Goal: Task Accomplishment & Management: Manage account settings

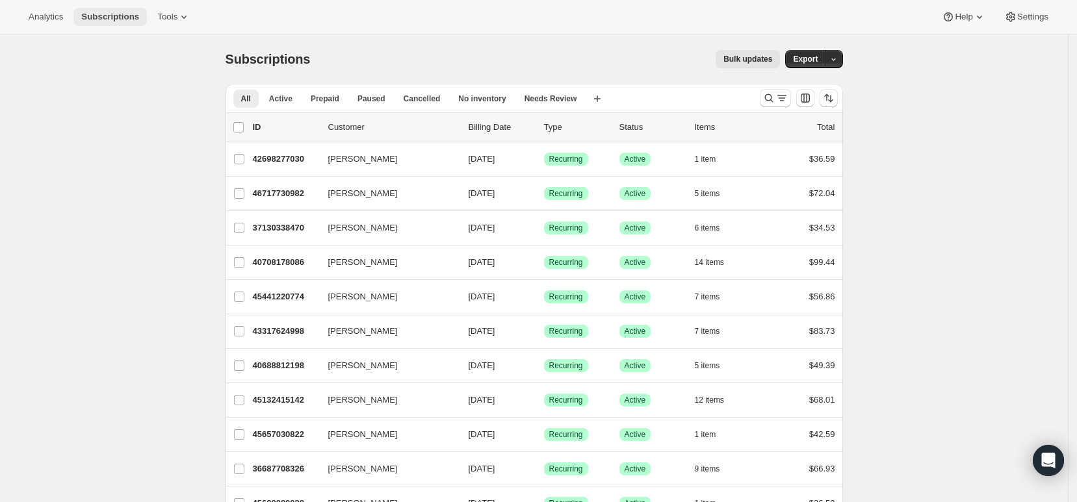
click at [116, 23] on button "Subscriptions" at bounding box center [109, 17] width 73 height 18
click at [112, 18] on span "Subscriptions" at bounding box center [110, 17] width 58 height 10
click at [99, 12] on span "Subscriptions" at bounding box center [110, 17] width 58 height 10
click at [178, 19] on icon at bounding box center [183, 16] width 13 height 13
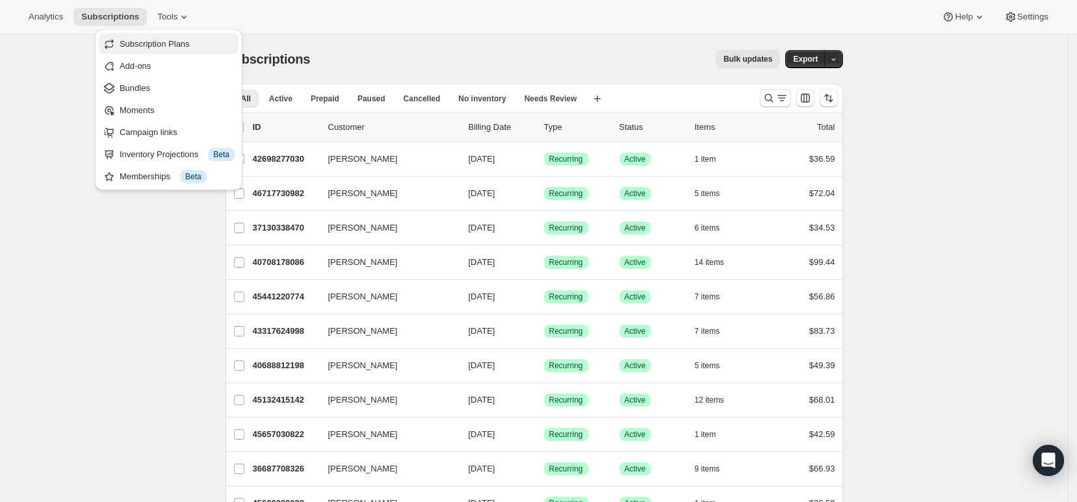
click at [187, 42] on span "Subscription Plans" at bounding box center [155, 44] width 70 height 10
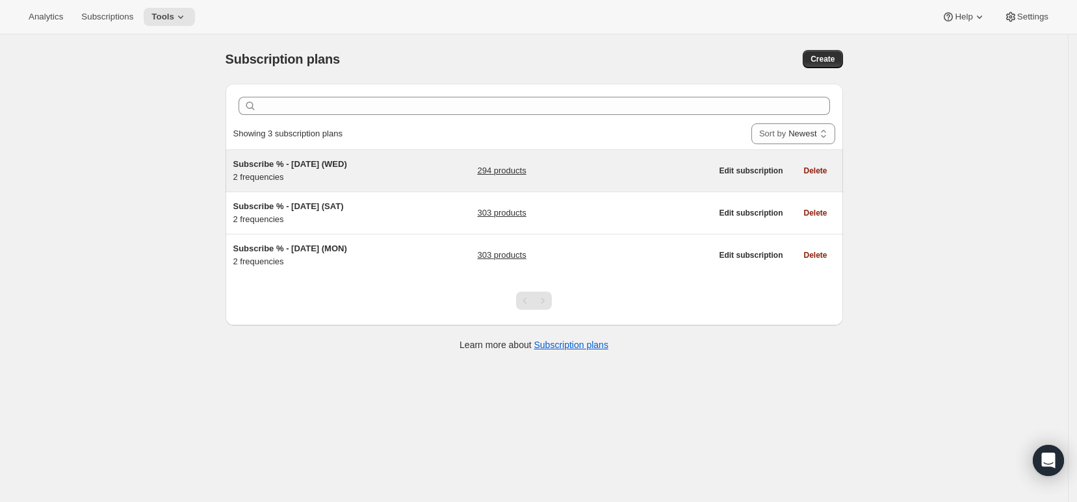
click at [521, 170] on link "294 products" at bounding box center [501, 170] width 49 height 13
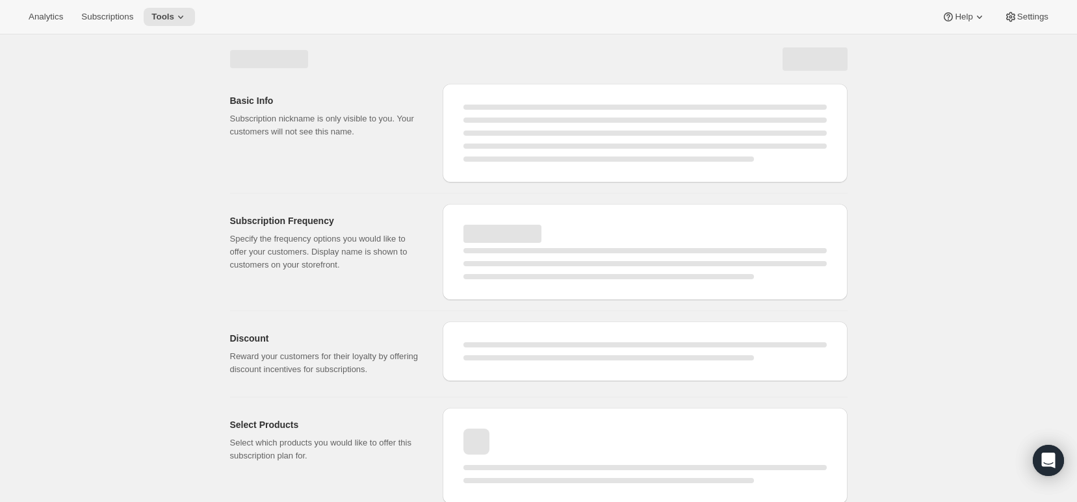
select select "WEEK"
select select "MONTH"
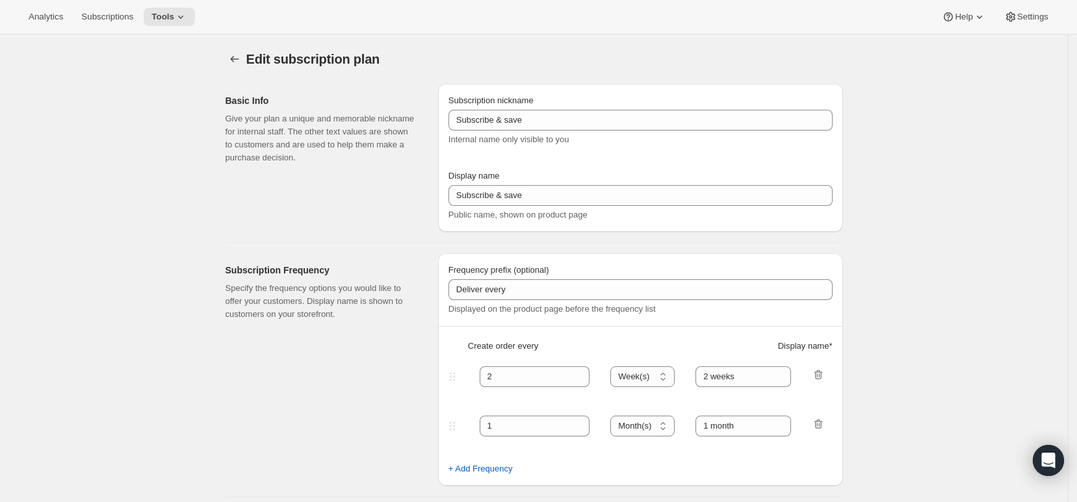
type input "Subscribe % - SUNDAY (WED)"
type input "Subscribe & save 10%"
type input "1"
type input "Every week (Sunday)"
type input "2"
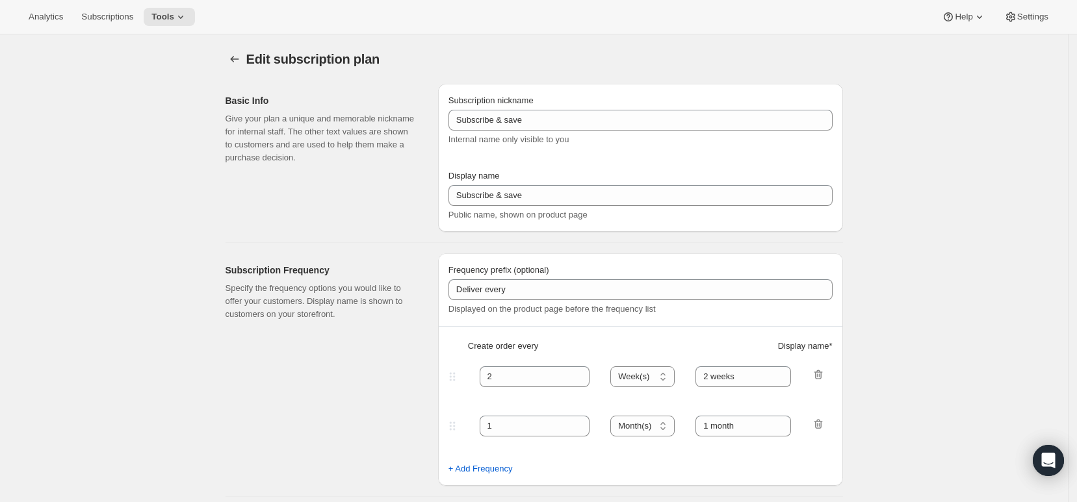
select select "WEEK"
type input "Every 2 weeks (Sunday)"
type input "10"
checkbox input "true"
click at [101, 9] on button "Subscriptions" at bounding box center [107, 17] width 68 height 18
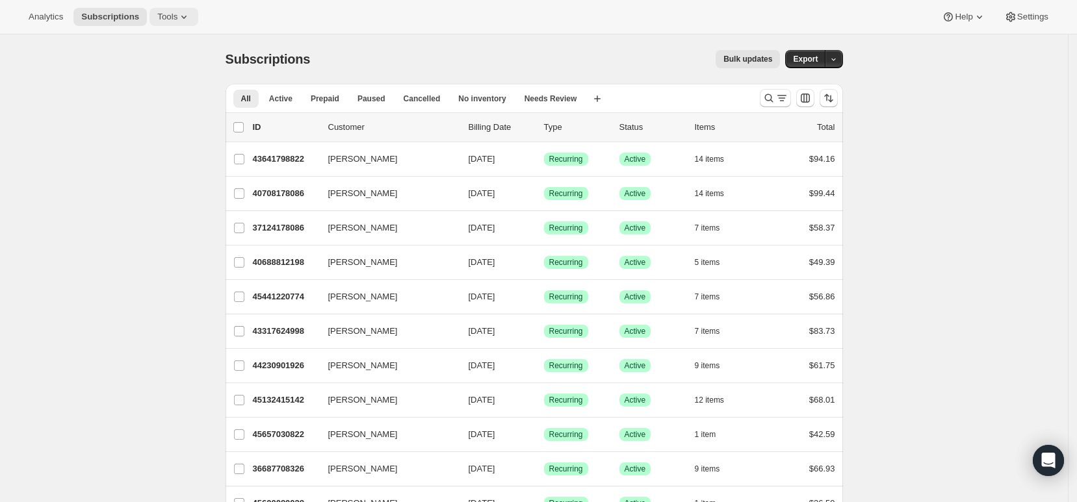
click at [168, 18] on span "Tools" at bounding box center [167, 17] width 20 height 10
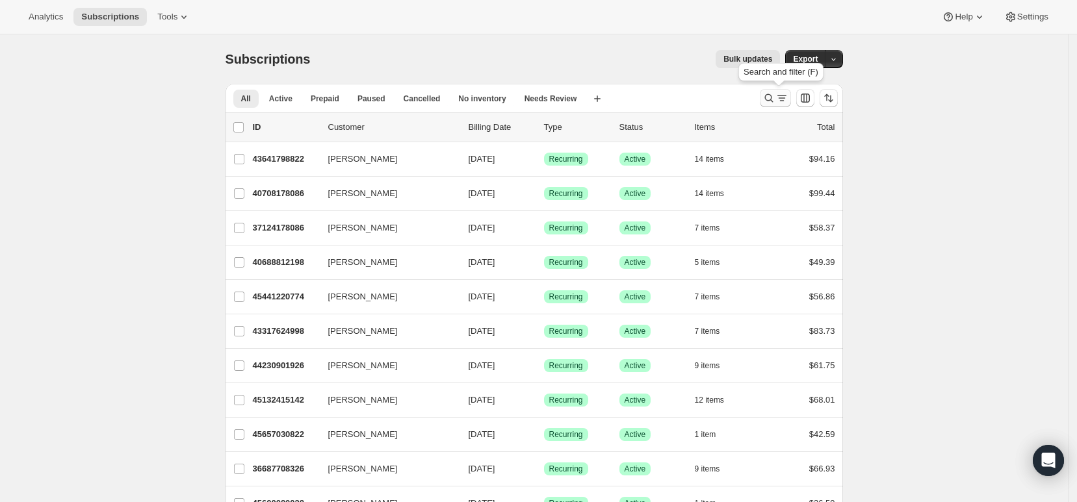
click at [774, 92] on icon "Search and filter results" at bounding box center [768, 98] width 13 height 13
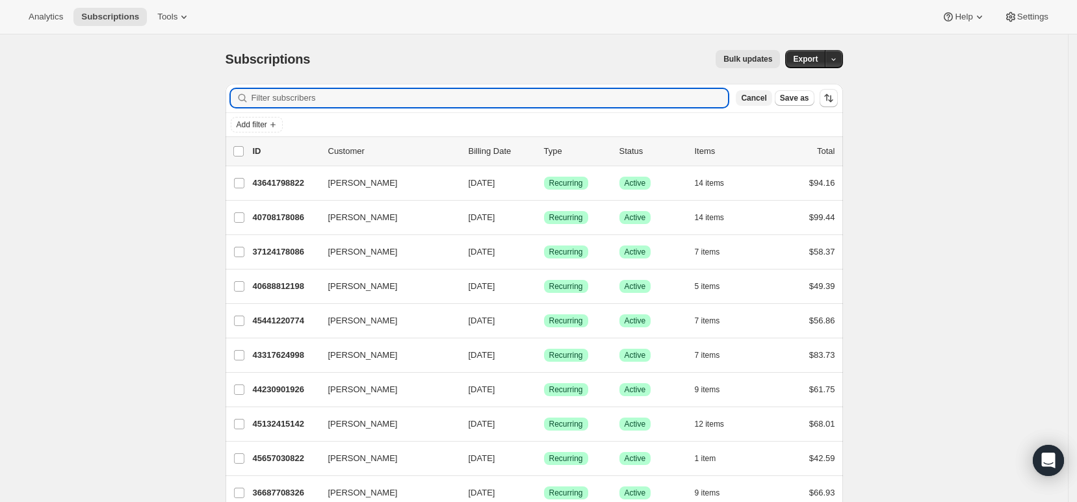
click at [766, 102] on span "Cancel" at bounding box center [753, 98] width 25 height 10
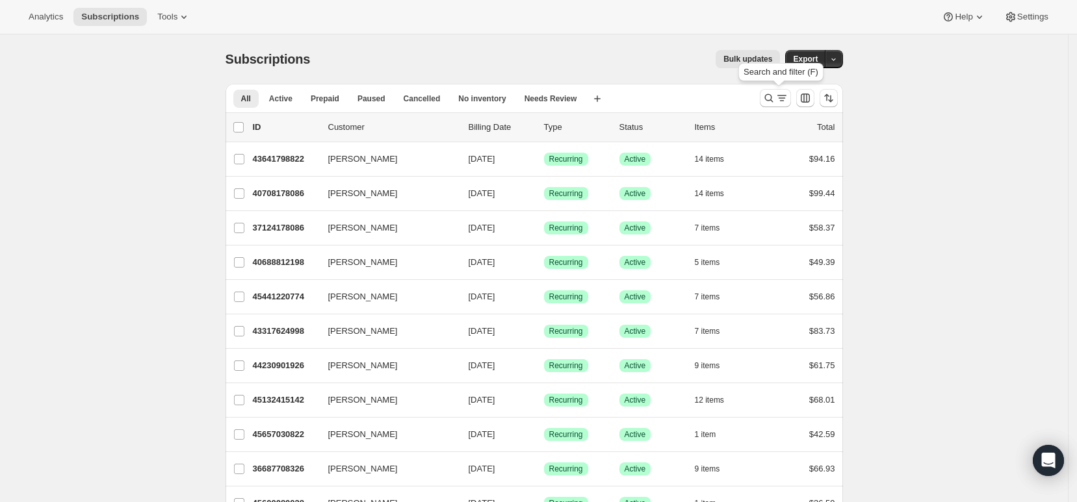
drag, startPoint x: 781, startPoint y: 101, endPoint x: 500, endPoint y: 131, distance: 282.4
click at [780, 101] on icon "Search and filter results" at bounding box center [781, 98] width 13 height 13
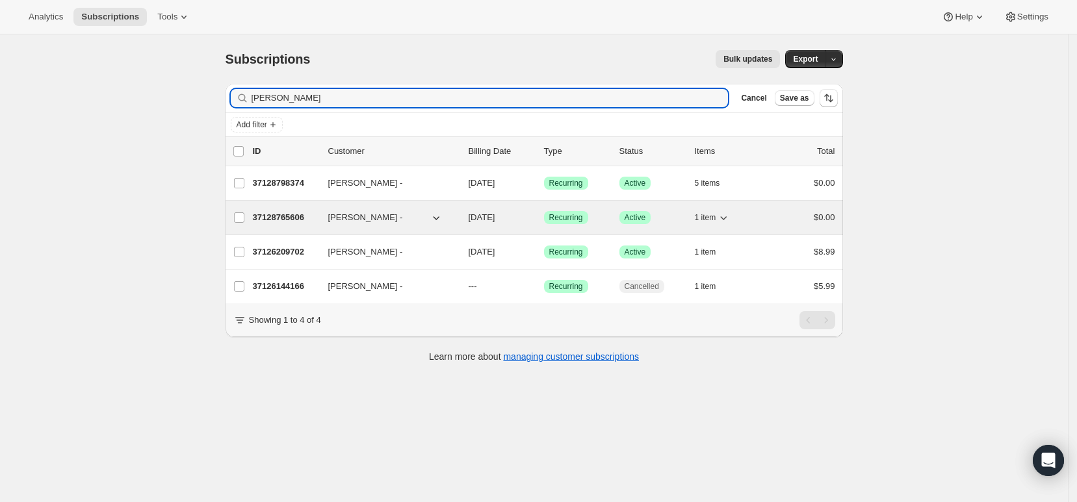
type input "[PERSON_NAME]"
click at [343, 220] on span "[PERSON_NAME] -" at bounding box center [365, 217] width 75 height 13
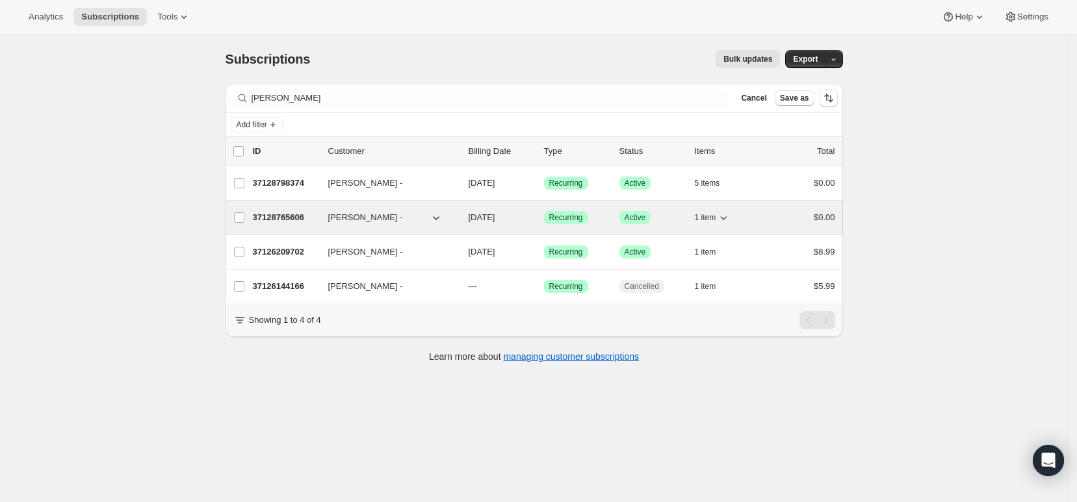
click at [344, 216] on span "[PERSON_NAME] -" at bounding box center [365, 217] width 75 height 13
click at [279, 219] on p "37128765606" at bounding box center [285, 217] width 65 height 13
click at [348, 222] on span "[PERSON_NAME] -" at bounding box center [365, 217] width 75 height 13
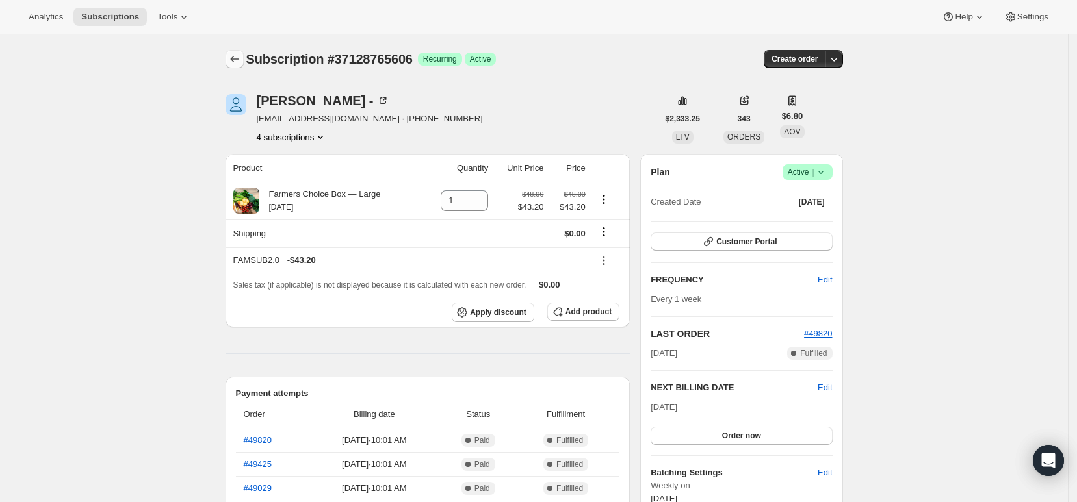
click at [238, 56] on icon "Subscriptions" at bounding box center [234, 59] width 13 height 13
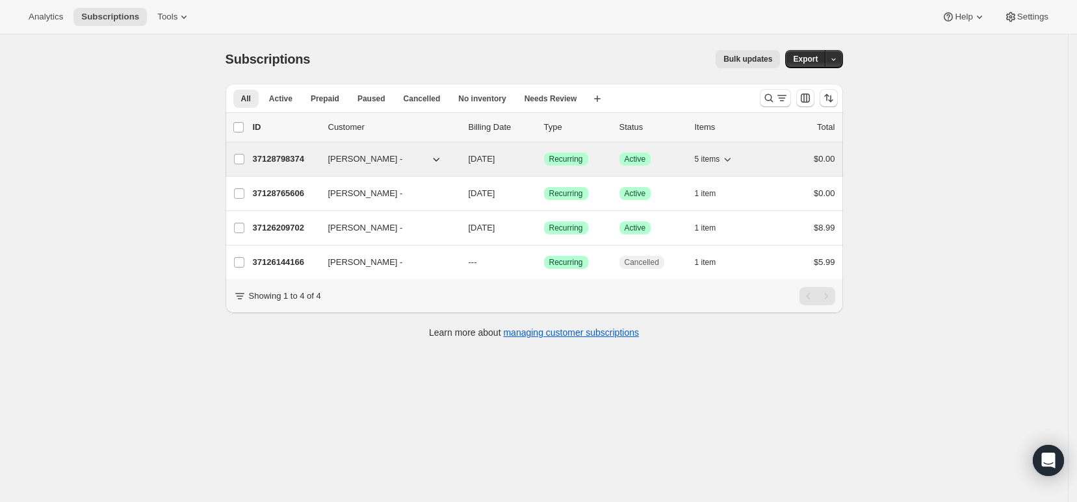
click at [346, 161] on span "[PERSON_NAME] -" at bounding box center [365, 159] width 75 height 13
click at [344, 161] on span "[PERSON_NAME] -" at bounding box center [365, 159] width 75 height 13
click at [289, 155] on p "37128798374" at bounding box center [285, 159] width 65 height 13
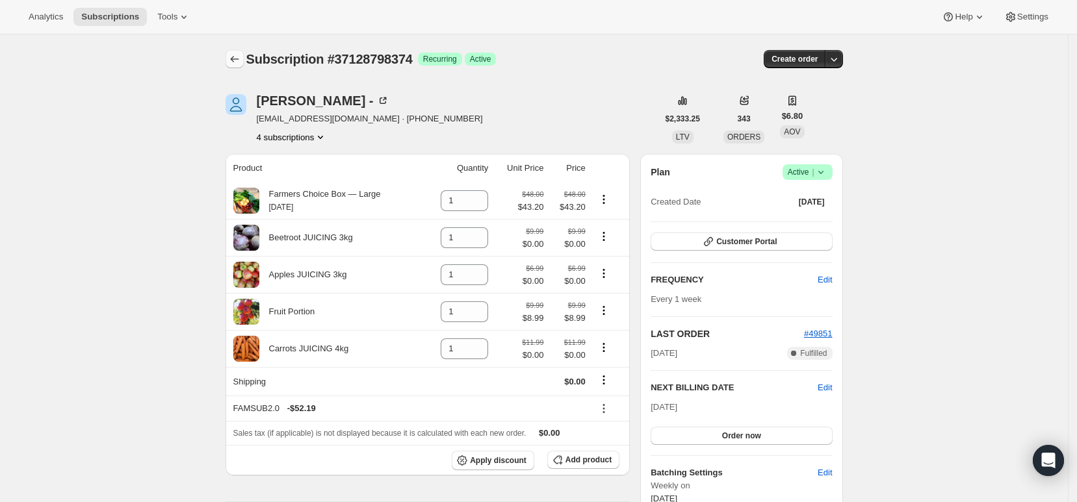
click at [237, 63] on icon "Subscriptions" at bounding box center [234, 59] width 13 height 13
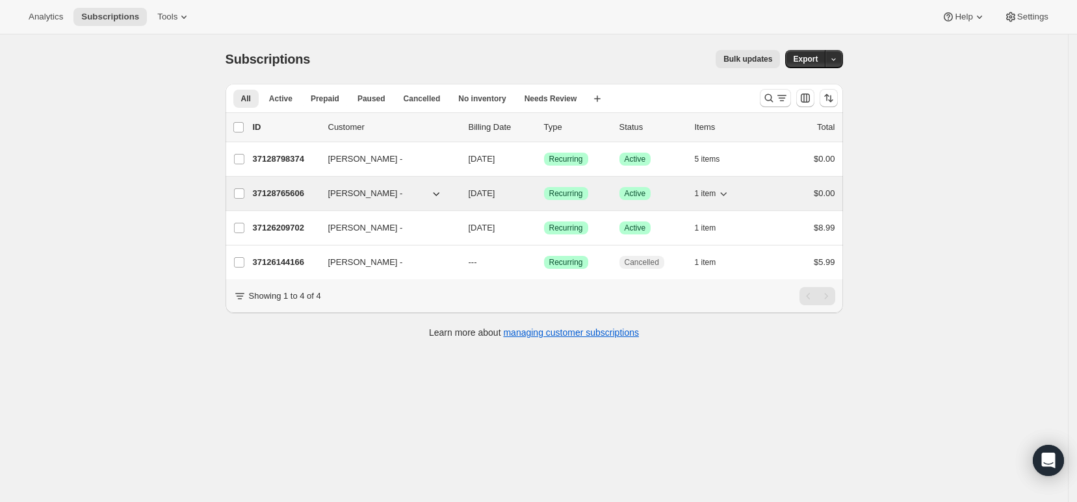
click at [355, 193] on span "[PERSON_NAME] -" at bounding box center [365, 193] width 75 height 13
click at [342, 192] on span "[PERSON_NAME] -" at bounding box center [365, 193] width 75 height 13
click at [268, 196] on p "37128765606" at bounding box center [285, 193] width 65 height 13
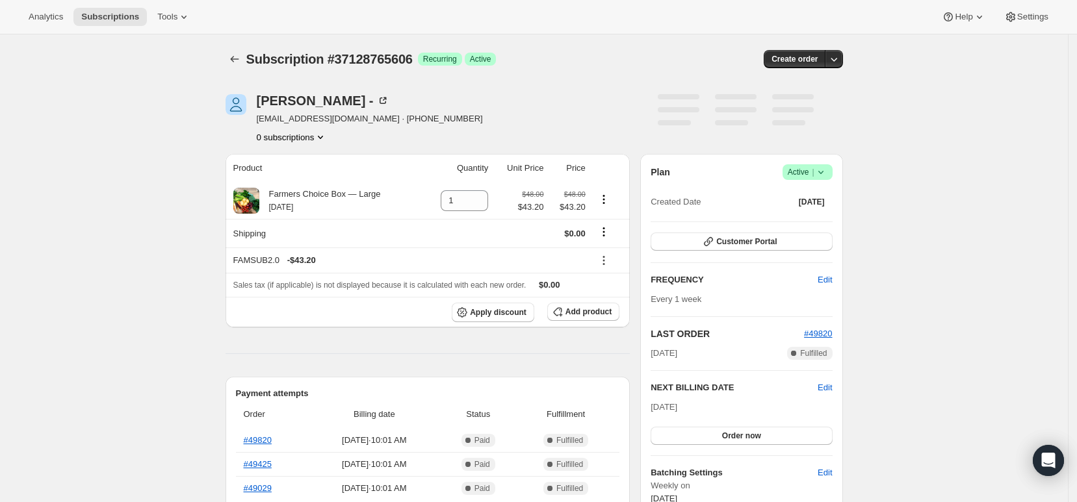
click at [827, 170] on icon at bounding box center [820, 172] width 13 height 13
click at [835, 196] on span "Pause subscription" at bounding box center [810, 198] width 71 height 10
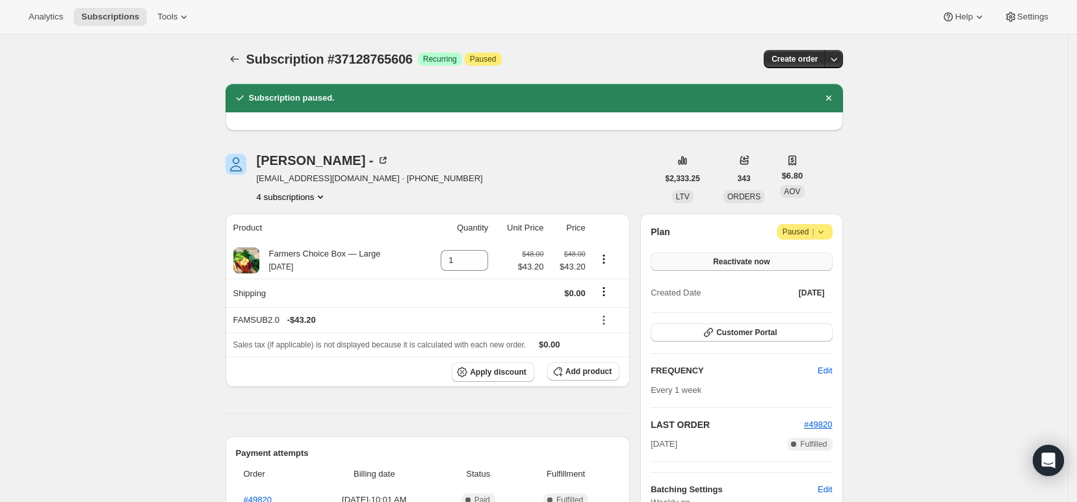
click at [770, 263] on span "Reactivate now" at bounding box center [741, 262] width 57 height 10
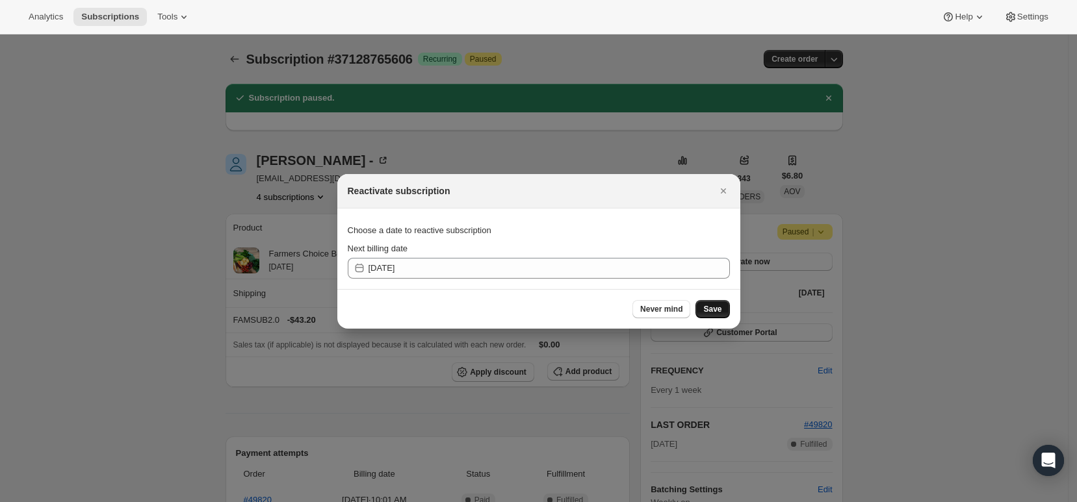
click at [712, 310] on span "Save" at bounding box center [712, 309] width 18 height 10
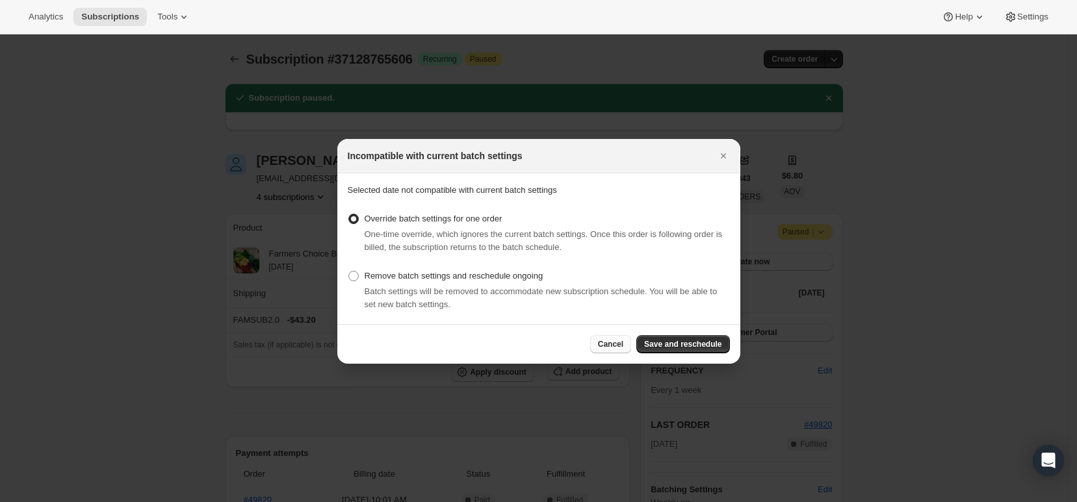
click at [613, 348] on span "Cancel" at bounding box center [610, 344] width 25 height 10
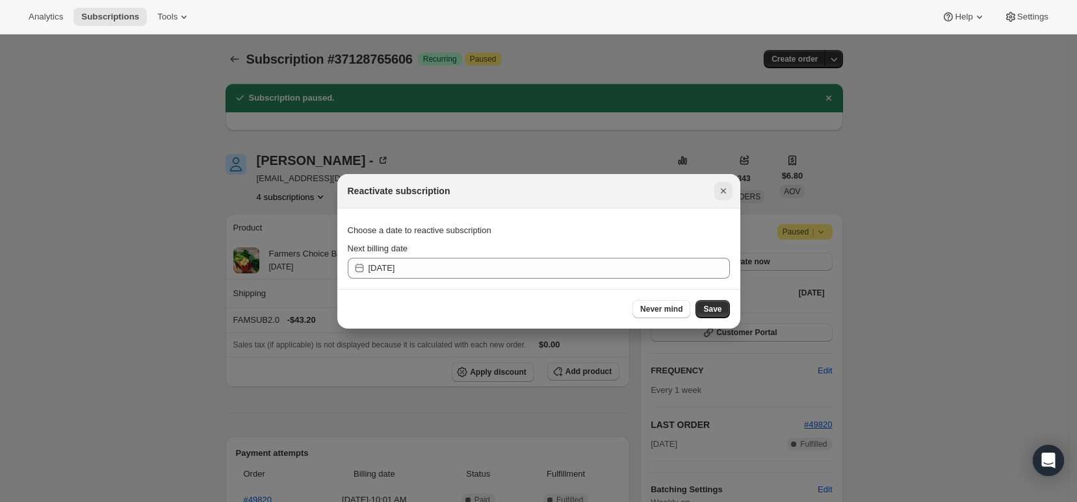
click at [725, 192] on icon "Close" at bounding box center [722, 190] width 5 height 5
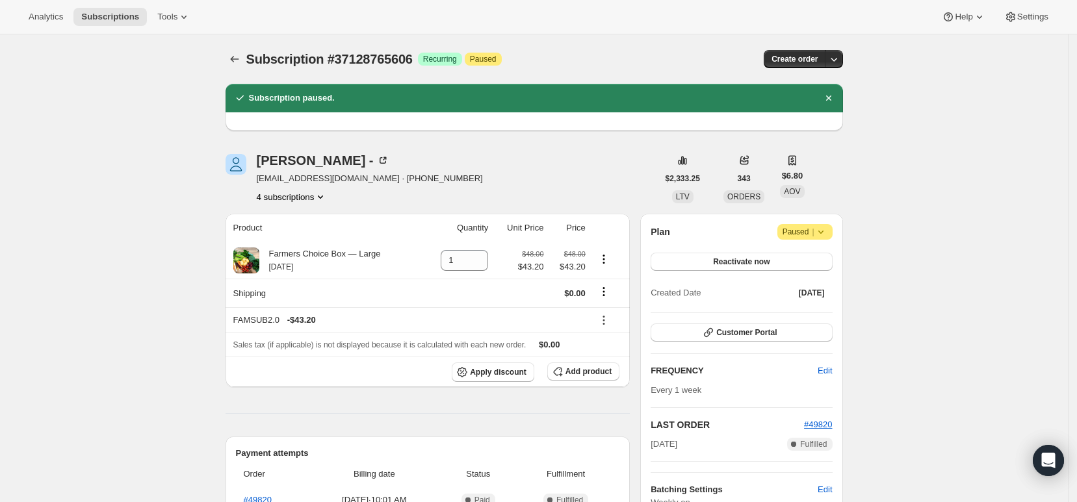
click at [827, 234] on icon at bounding box center [820, 232] width 13 height 13
drag, startPoint x: 929, startPoint y: 222, endPoint x: 801, endPoint y: 222, distance: 127.4
click at [792, 230] on span "Paused |" at bounding box center [805, 232] width 45 height 13
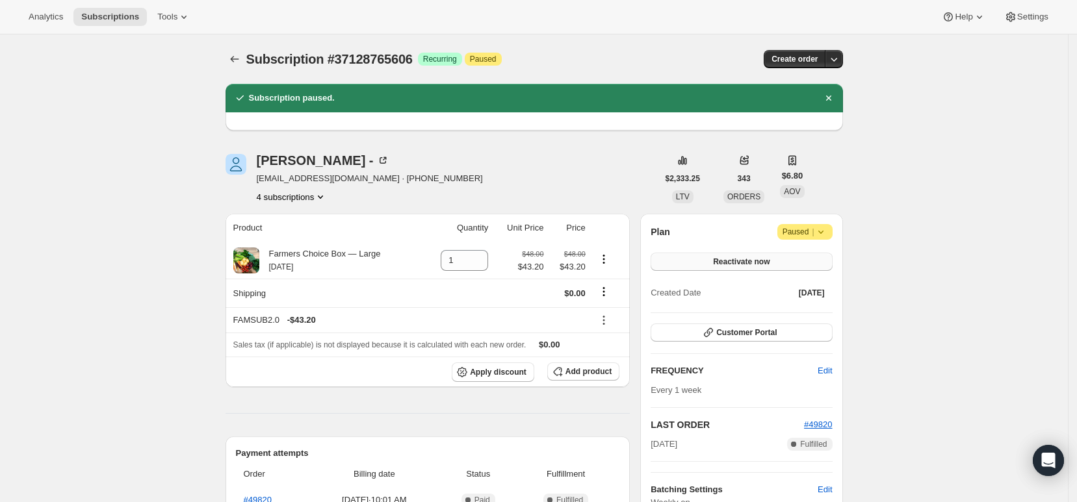
click at [757, 261] on span "Reactivate now" at bounding box center [741, 262] width 57 height 10
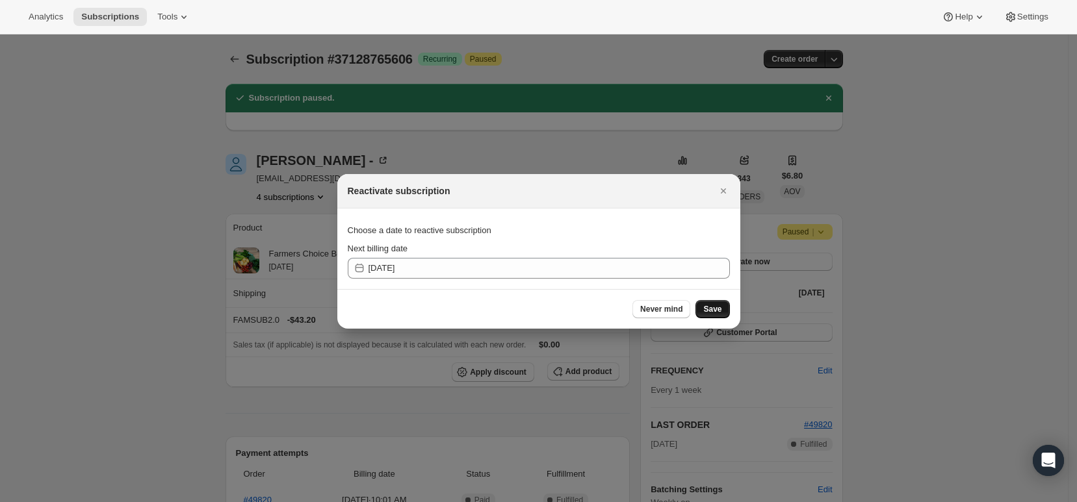
click at [707, 312] on span "Save" at bounding box center [712, 309] width 18 height 10
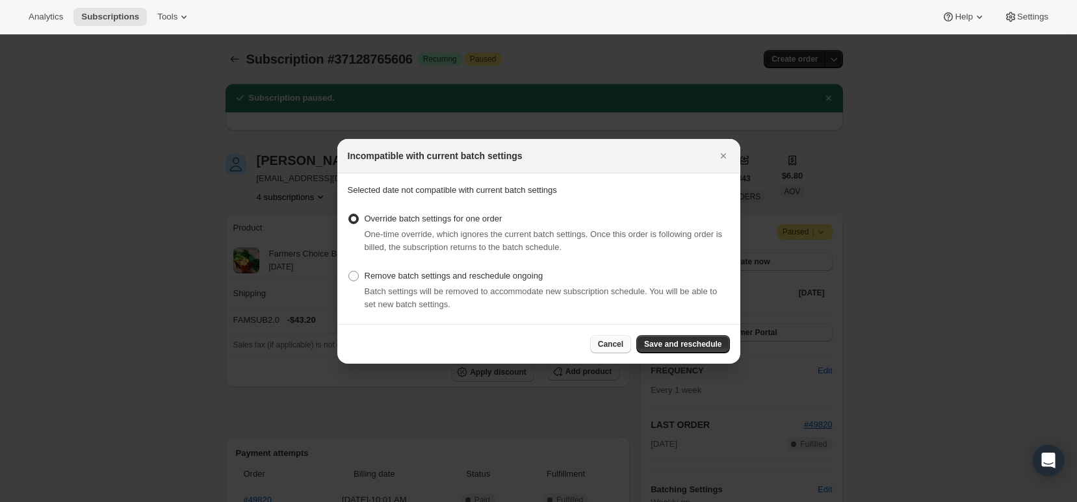
click at [623, 343] on span "Cancel" at bounding box center [610, 344] width 25 height 10
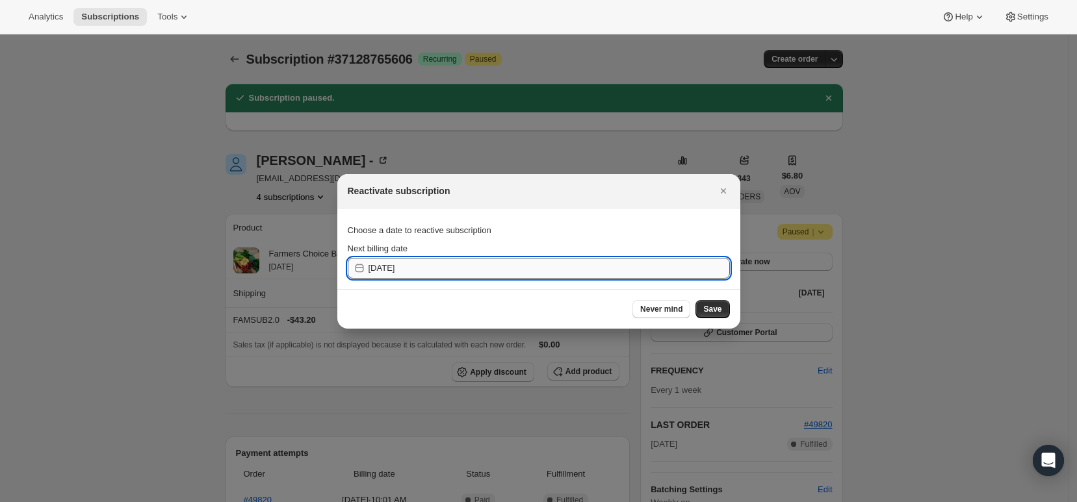
click at [503, 274] on input "[DATE]" at bounding box center [549, 268] width 361 height 21
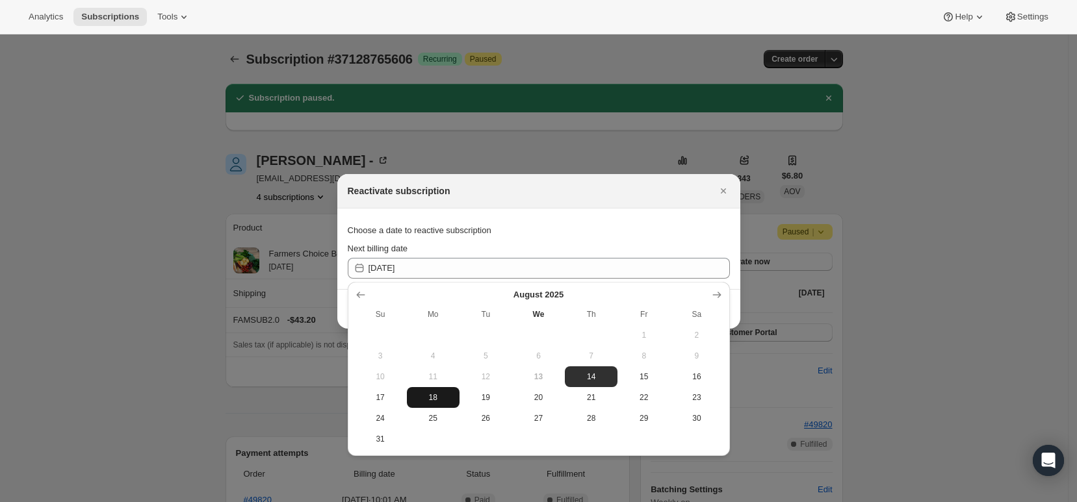
click at [450, 401] on span "18" at bounding box center [433, 398] width 42 height 10
type input "[DATE]"
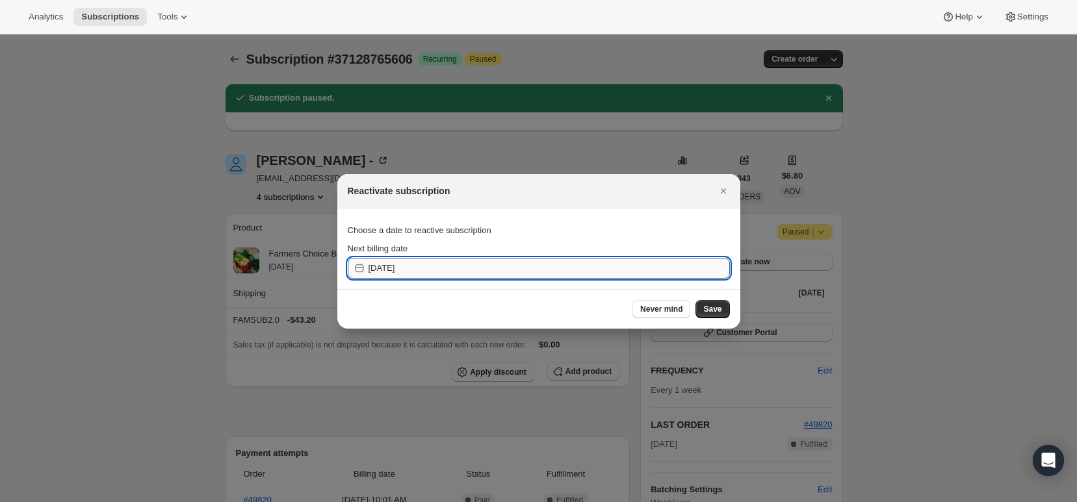
click at [438, 276] on input "[DATE]" at bounding box center [549, 268] width 361 height 21
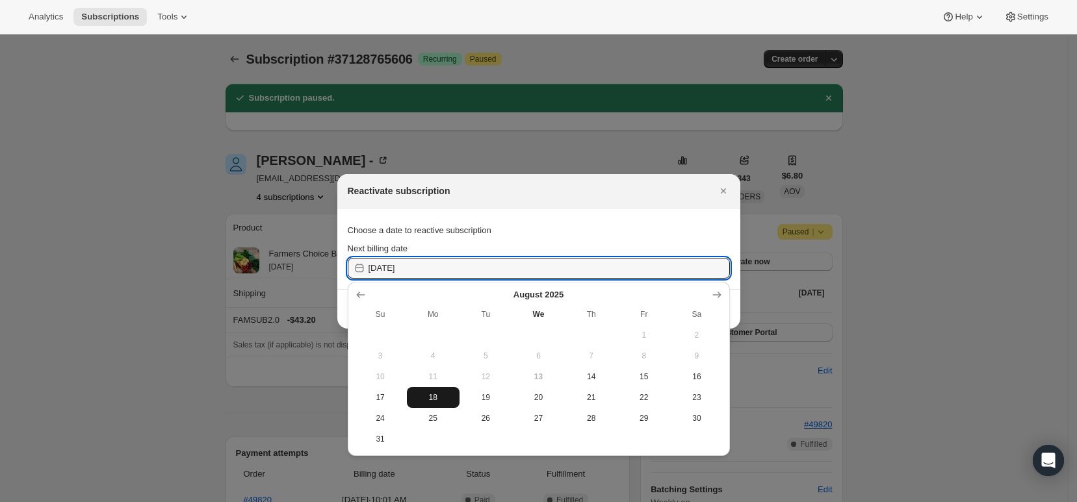
click at [441, 400] on span "18" at bounding box center [433, 398] width 42 height 10
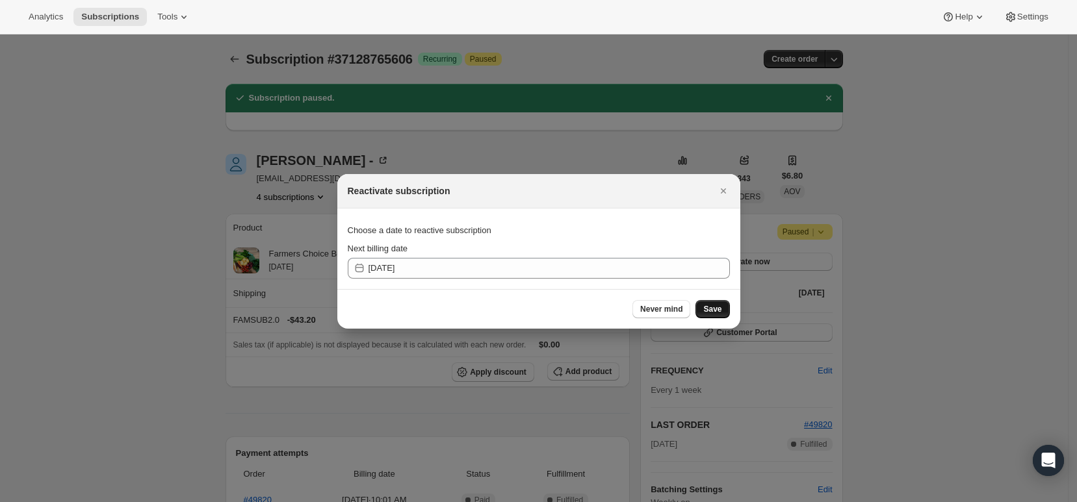
click at [716, 307] on span "Save" at bounding box center [712, 309] width 18 height 10
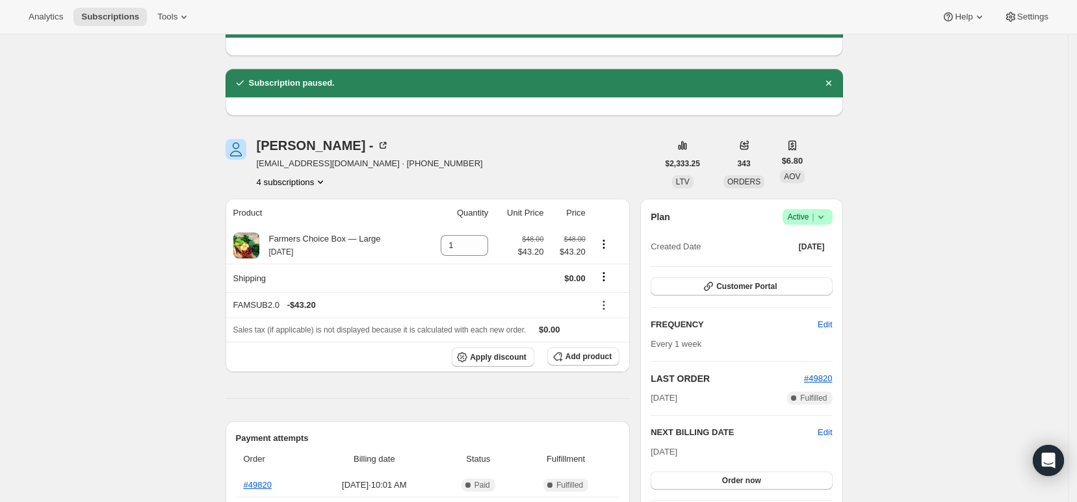
scroll to position [156, 0]
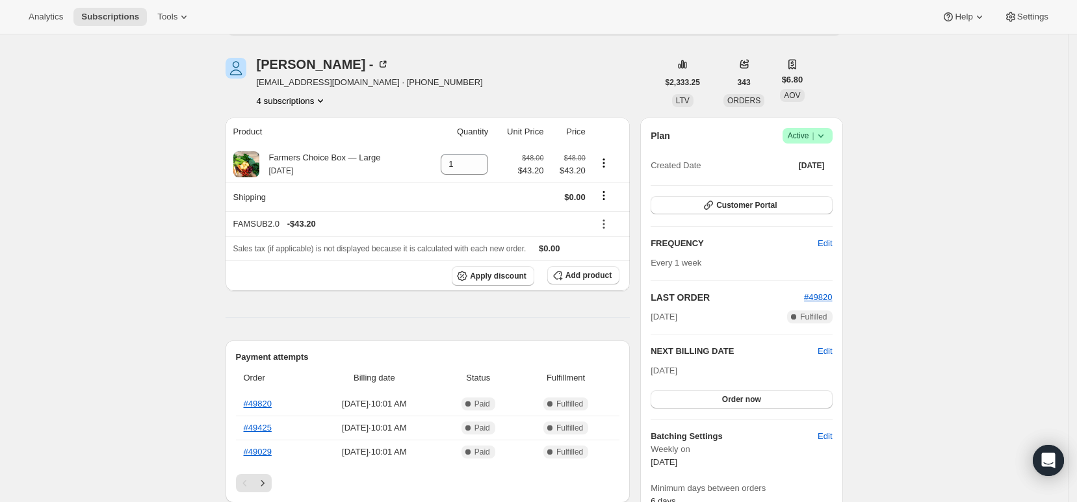
click at [194, 29] on div "Analytics Subscriptions Tools Help Settings" at bounding box center [538, 17] width 1077 height 34
click at [187, 23] on button "Tools" at bounding box center [173, 17] width 49 height 18
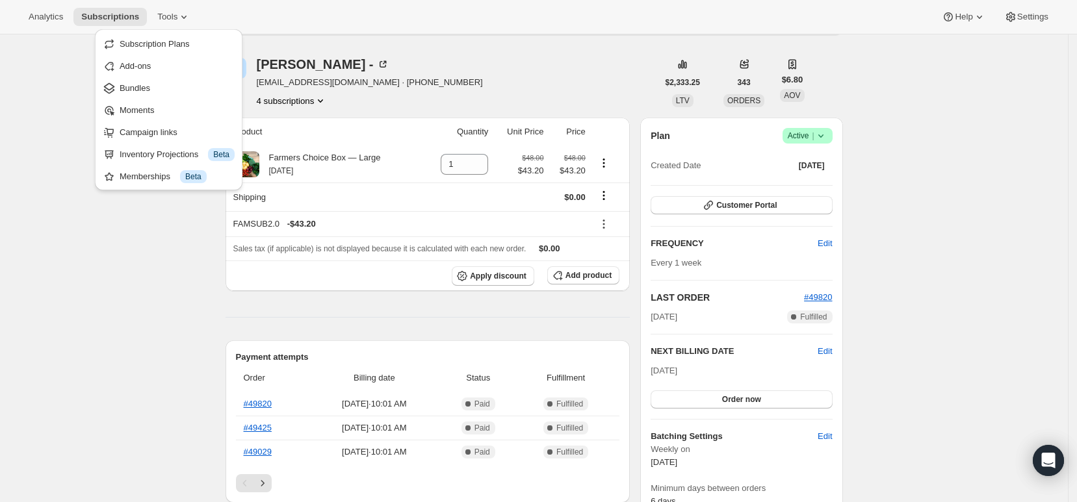
click at [61, 274] on div "Subscription #37128765606. This page is ready Subscription #37128765606 Success…" at bounding box center [534, 468] width 1068 height 1180
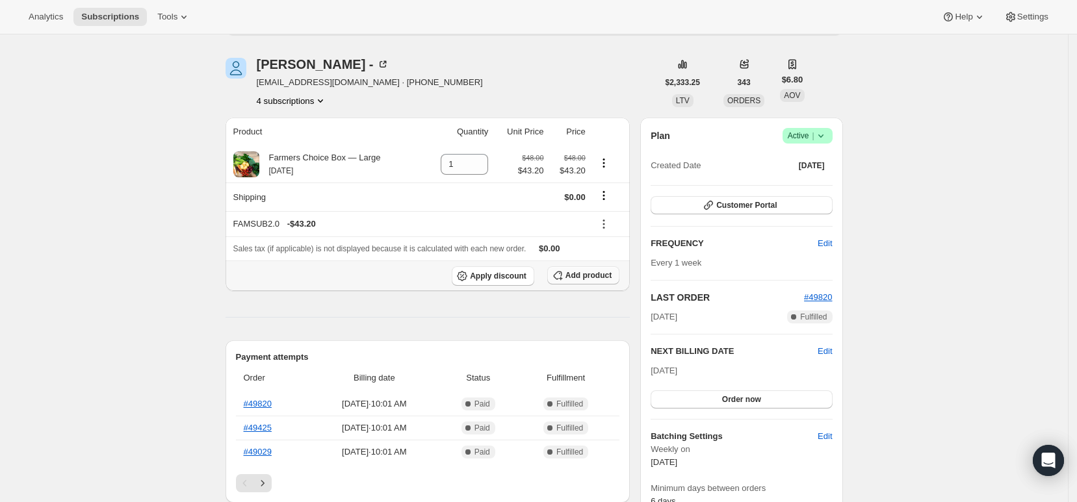
click at [572, 279] on span "Add product" at bounding box center [588, 275] width 46 height 10
click at [610, 163] on icon "Product actions" at bounding box center [603, 163] width 13 height 13
click at [609, 192] on span "Swap variant" at bounding box center [608, 188] width 49 height 10
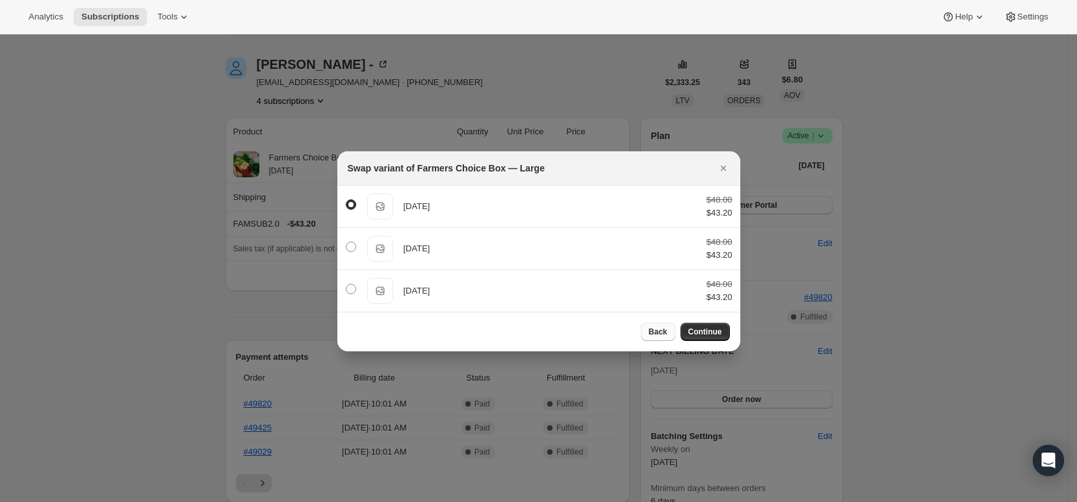
click at [662, 330] on span "Back" at bounding box center [658, 332] width 19 height 10
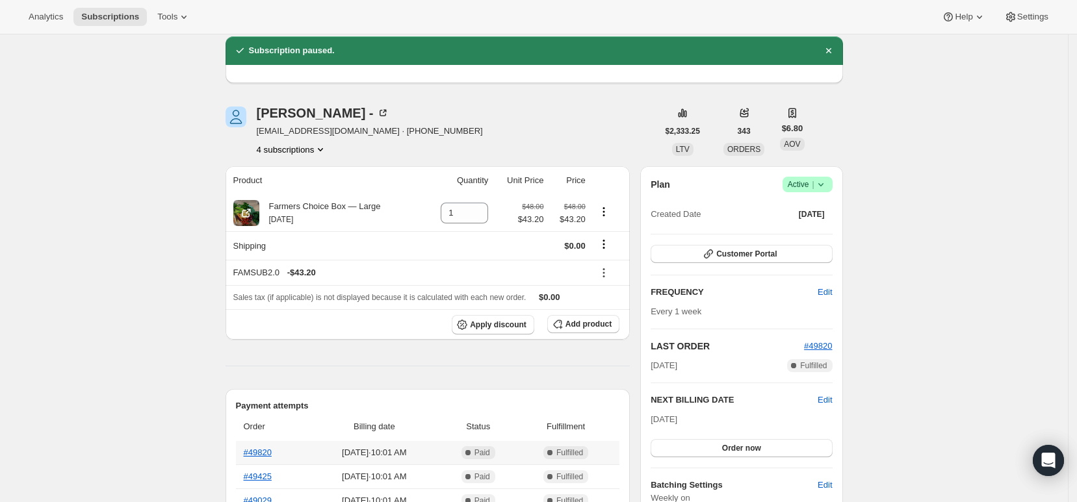
scroll to position [0, 0]
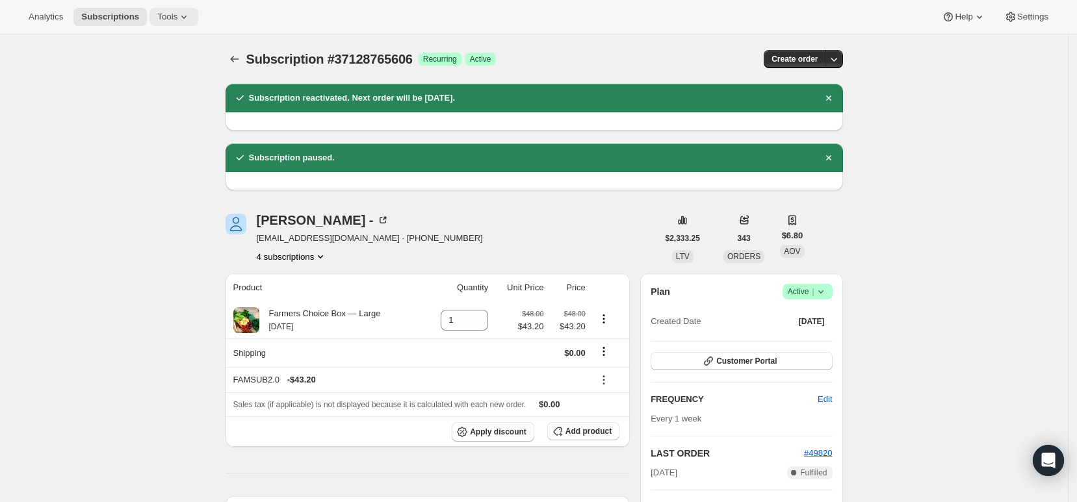
click at [159, 15] on span "Tools" at bounding box center [167, 17] width 20 height 10
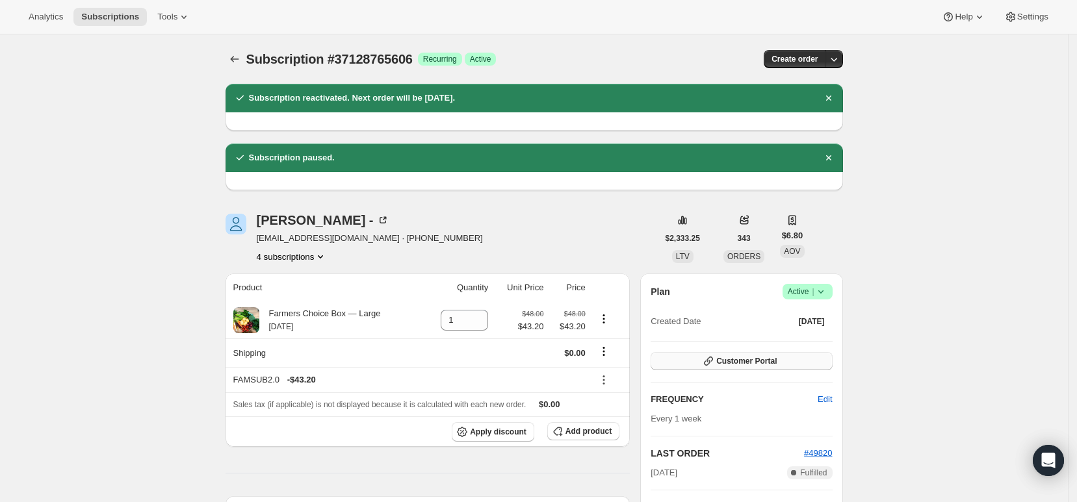
click at [777, 358] on span "Customer Portal" at bounding box center [746, 361] width 60 height 10
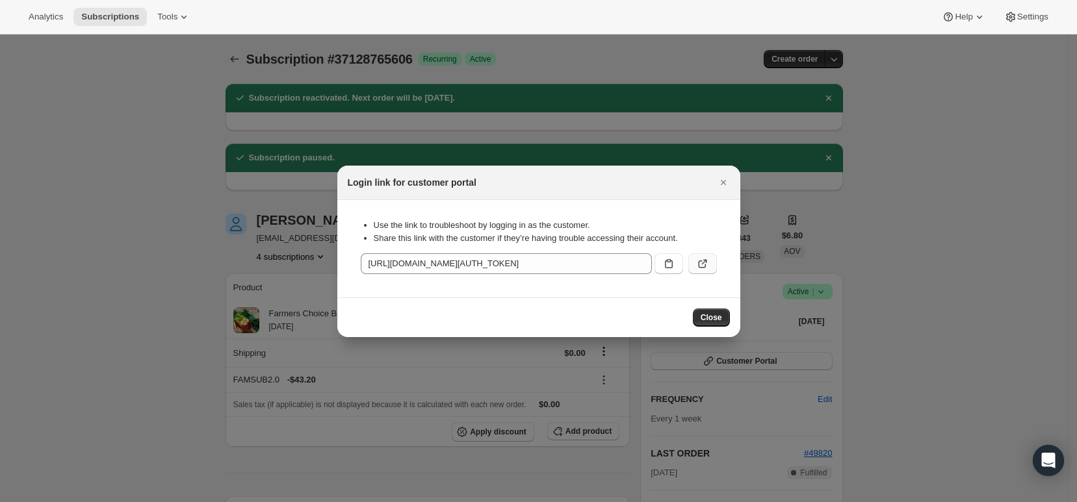
click at [697, 268] on icon ":rro:" at bounding box center [702, 263] width 13 height 13
click at [718, 319] on span "Close" at bounding box center [711, 318] width 21 height 10
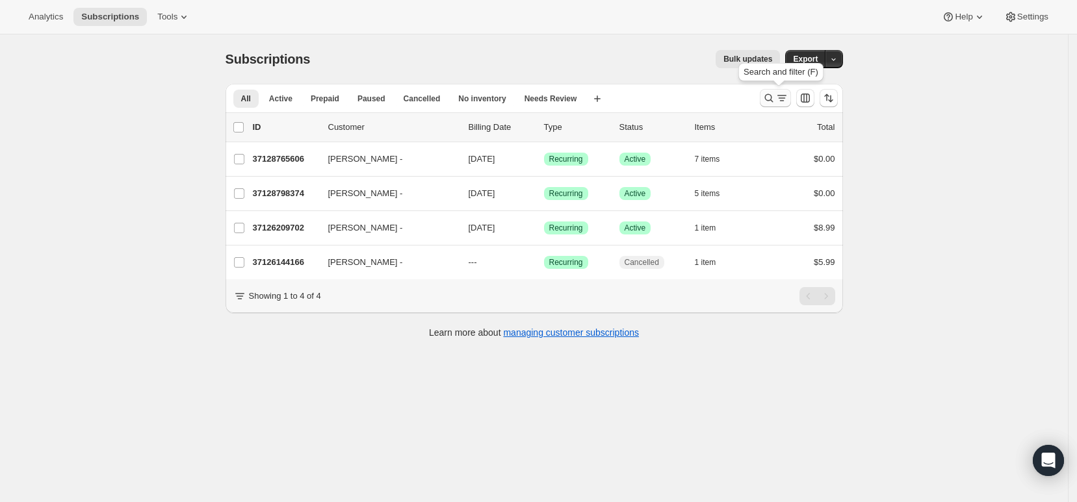
click at [773, 100] on icon "Search and filter results" at bounding box center [768, 98] width 13 height 13
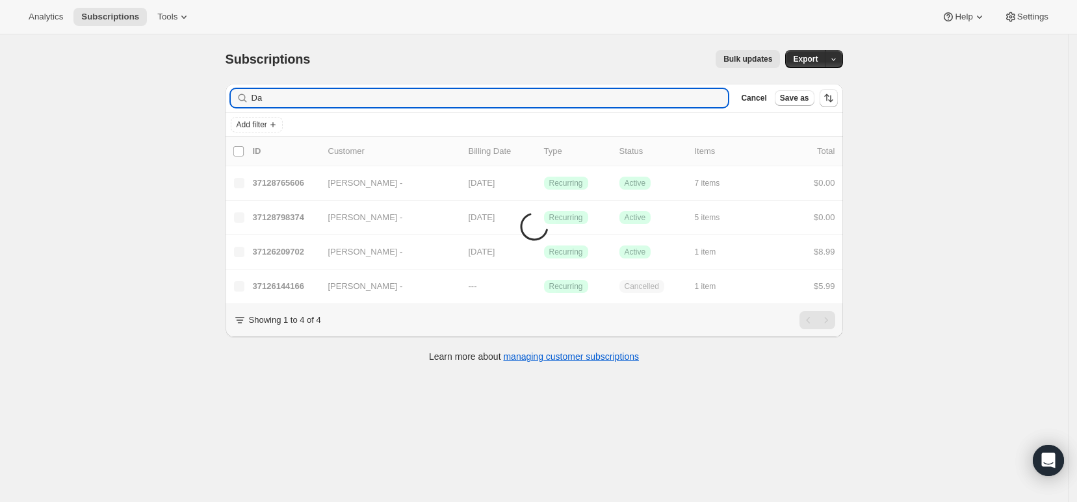
type input "D"
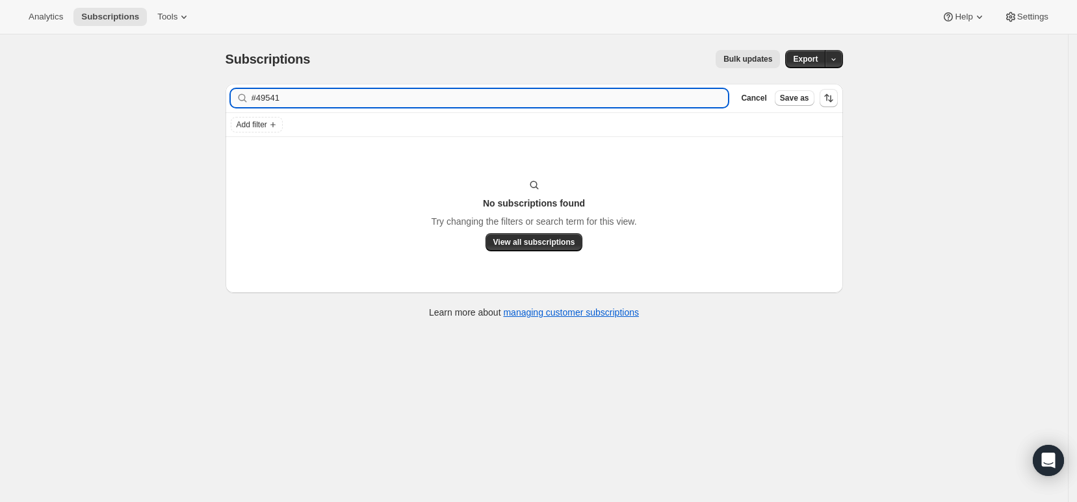
click at [263, 94] on input "#49541" at bounding box center [490, 98] width 477 height 18
type input "49541"
